Goal: Ask a question

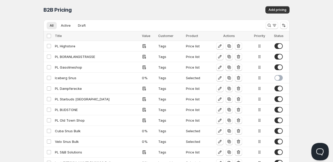
click at [318, 147] on button "Open Beacon popover" at bounding box center [320, 151] width 16 height 16
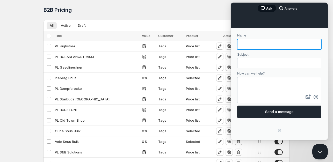
scroll to position [29, 0]
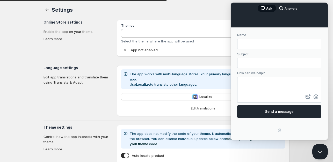
type input "Aktualisierte Kopie von Warehouse"
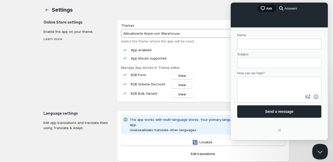
scroll to position [3, 0]
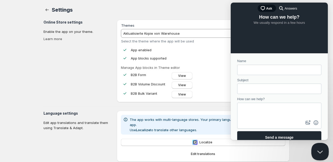
click at [319, 151] on button "Close Beacon popover" at bounding box center [320, 151] width 16 height 16
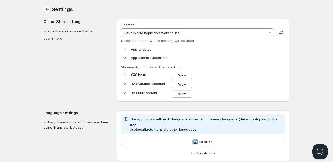
scroll to position [0, 0]
click at [48, 64] on section "Online Store settings Enable the app on your theme. Learn more" at bounding box center [78, 61] width 69 height 83
click at [74, 81] on section "Online Store settings Enable the app on your theme. Learn more" at bounding box center [78, 61] width 69 height 83
click at [24, 52] on div "Home Pricing Price lists Checkout Forms Submissions Settings Features Plans Set…" at bounding box center [166, 149] width 333 height 298
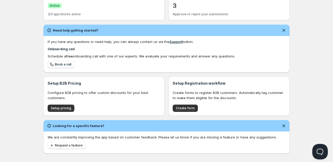
scroll to position [134, 0]
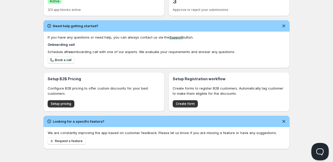
click at [321, 155] on button "Open Beacon popover" at bounding box center [320, 151] width 16 height 16
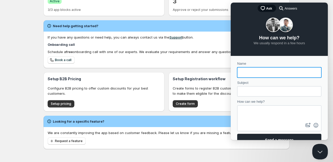
scroll to position [0, 0]
click at [253, 70] on input "Name" at bounding box center [280, 72] width 76 height 9
type input "Jayesh"
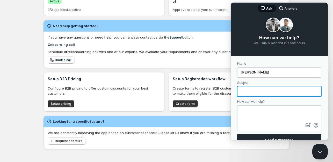
click at [255, 89] on input "Subject" at bounding box center [280, 91] width 76 height 9
type input "About Cart Price of Bulk Pricing"
click at [261, 121] on textarea "How can we help?" at bounding box center [279, 114] width 83 height 16
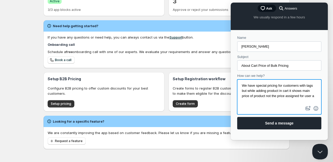
scroll to position [2, 0]
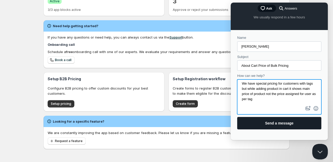
type textarea "We have special pricing for customers with tags but while adding product in car…"
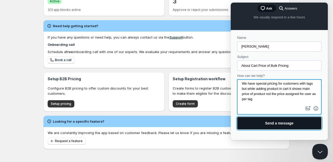
click at [281, 122] on span "Send a message" at bounding box center [280, 123] width 29 height 4
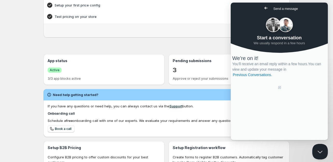
scroll to position [57, 0]
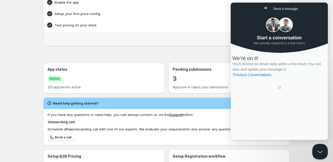
click at [170, 115] on link "Support" at bounding box center [176, 115] width 13 height 4
click at [171, 115] on link "Support" at bounding box center [176, 115] width 13 height 4
click at [291, 149] on div "Home. This page is ready Home Welcome to the B2B Wholesale Tools app! Setup Gui…" at bounding box center [166, 84] width 259 height 283
click at [319, 147] on button "Close Beacon popover" at bounding box center [320, 151] width 16 height 16
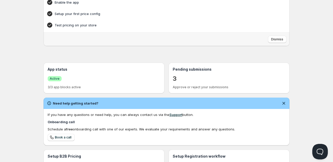
drag, startPoint x: 171, startPoint y: 114, endPoint x: 262, endPoint y: 123, distance: 91.2
click at [262, 123] on h4 "Onboarding call" at bounding box center [167, 122] width 238 height 5
click at [172, 114] on link "Support" at bounding box center [176, 115] width 13 height 4
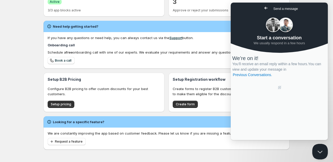
scroll to position [134, 0]
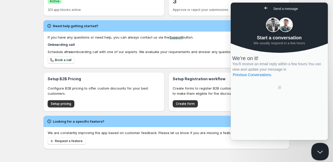
click at [319, 149] on button "Close Beacon popover" at bounding box center [320, 151] width 16 height 16
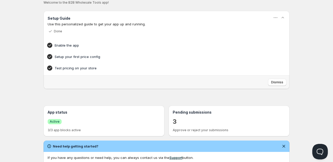
scroll to position [5, 0]
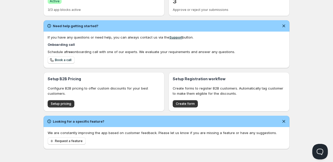
scroll to position [5, 0]
